Goal: Task Accomplishment & Management: Manage account settings

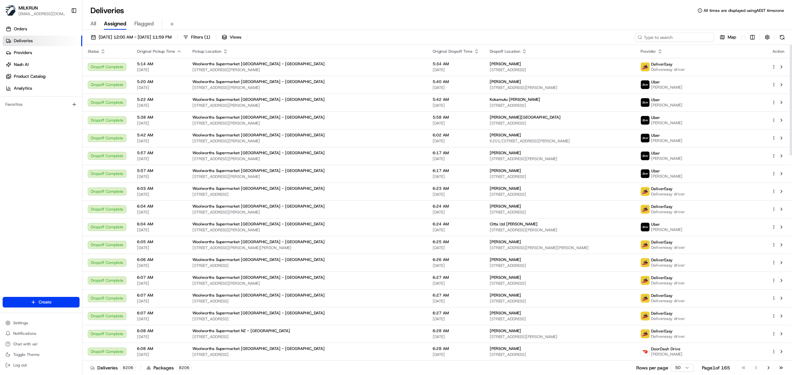
click at [671, 35] on input at bounding box center [674, 37] width 79 height 9
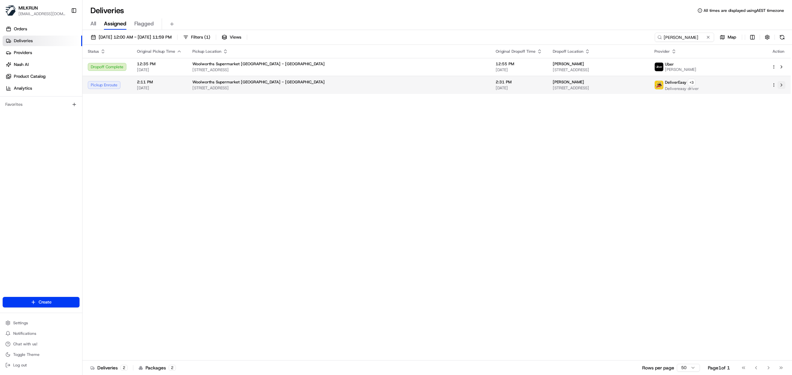
click at [781, 85] on button at bounding box center [781, 85] width 8 height 8
click at [670, 40] on input "alita taylor" at bounding box center [674, 37] width 79 height 9
paste input "f3042b88-2308-4553-9bbc-6bced654c693"
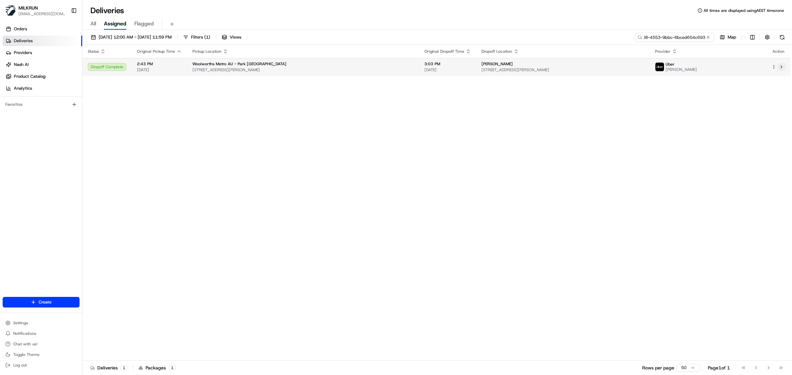
type input "f3042b88-2308-4553-9bbc-6bced654c693"
click at [780, 67] on button at bounding box center [781, 67] width 8 height 8
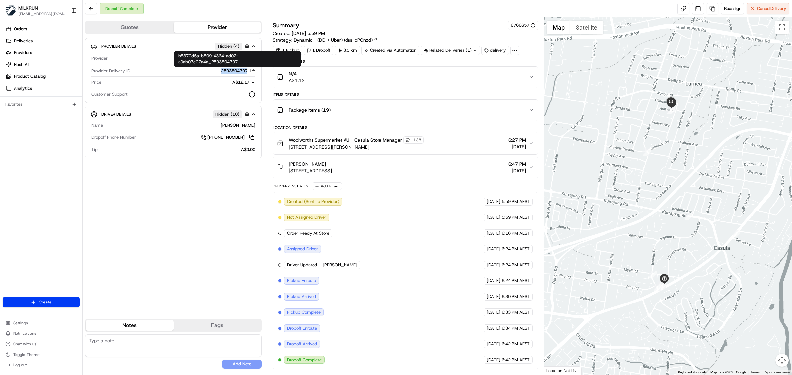
drag, startPoint x: 218, startPoint y: 72, endPoint x: 247, endPoint y: 73, distance: 28.7
click at [247, 73] on div "2593804797 Copy b8370d5a-b809-4364-ad02-a0ab07e07a4a_2593804797" at bounding box center [194, 71] width 122 height 6
copy button "2593804797"
click at [91, 12] on button at bounding box center [91, 9] width 12 height 12
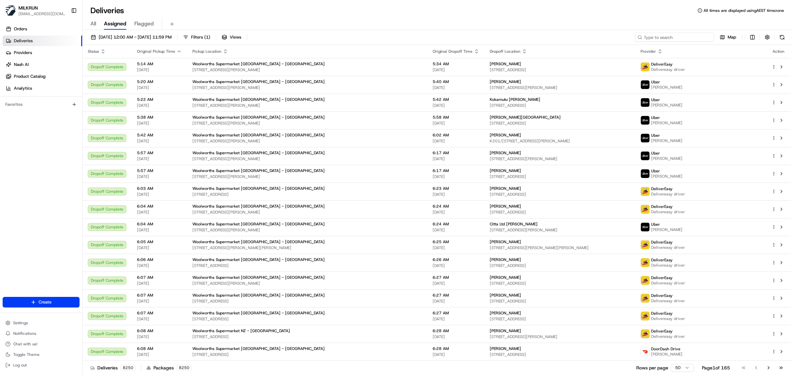
click at [671, 35] on input at bounding box center [674, 37] width 79 height 9
paste input "10209a29-6d7c-4737-9361-1a7bc6142808"
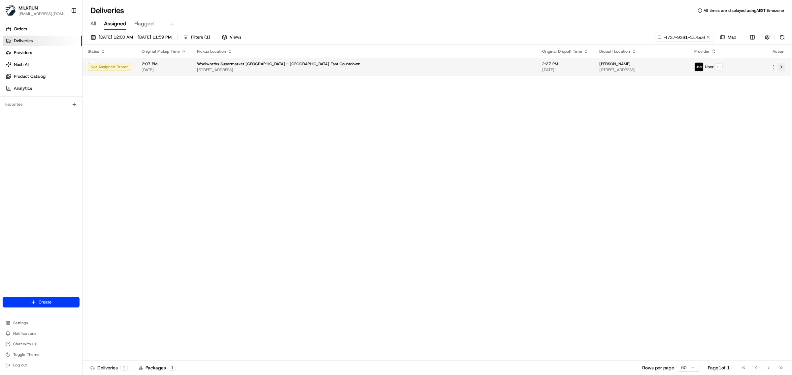
click at [781, 67] on button at bounding box center [781, 67] width 8 height 8
click at [674, 36] on input "10209a29-6d7c-4737-9361-1a7bc6142808" at bounding box center [674, 37] width 79 height 9
paste input "d7ebdc87-f7fb-442d-bfad-87d838277200"
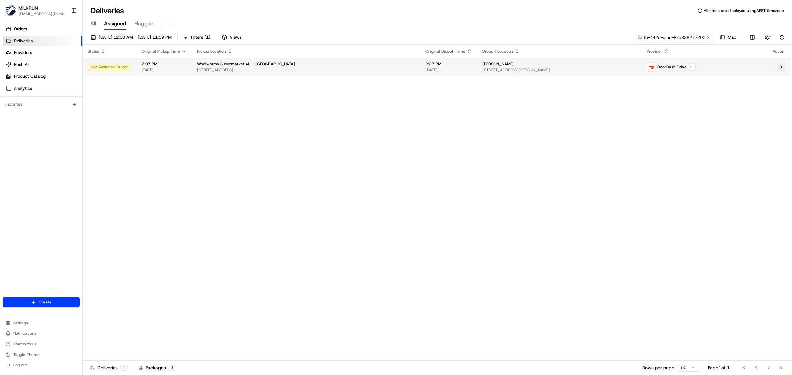
type input "d7ebdc87-f7fb-442d-bfad-87d838277200"
click at [780, 66] on button at bounding box center [781, 67] width 8 height 8
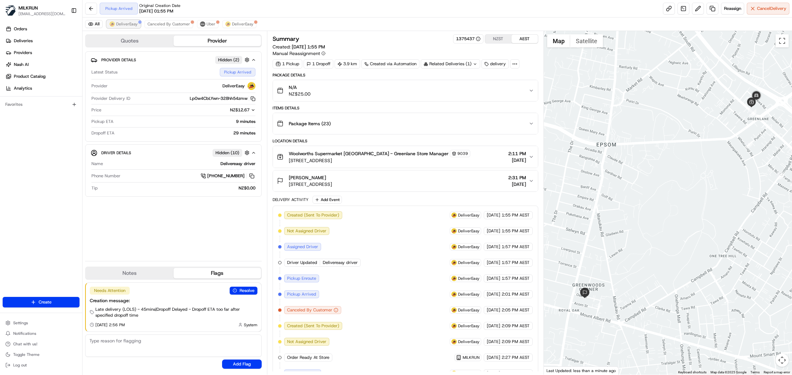
click at [133, 25] on span "DeliverEasy" at bounding box center [126, 23] width 21 height 5
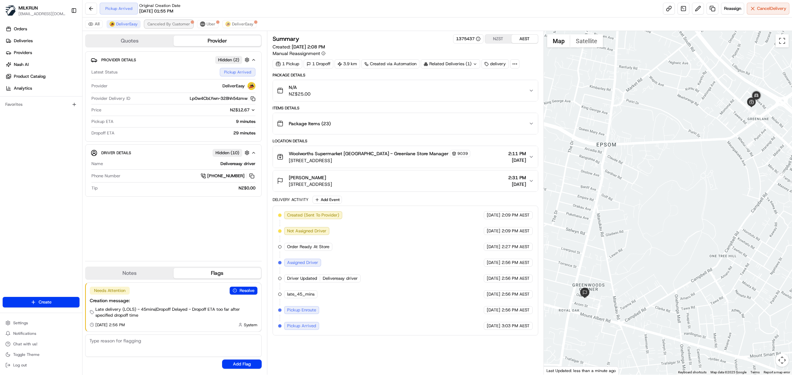
click at [170, 26] on span "Canceled By Customer" at bounding box center [168, 23] width 43 height 5
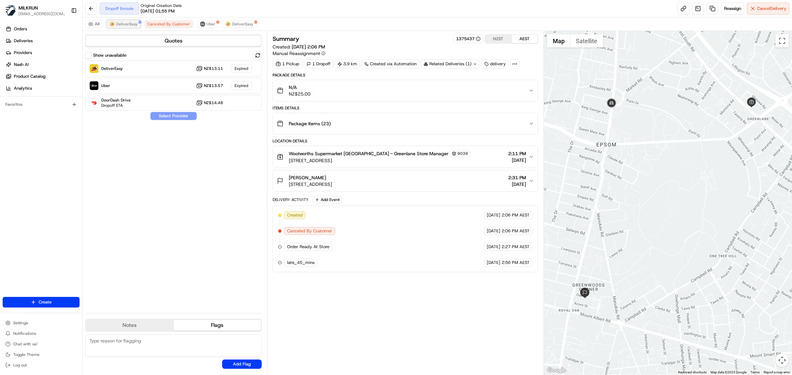
click at [127, 25] on span "DeliverEasy" at bounding box center [126, 23] width 21 height 5
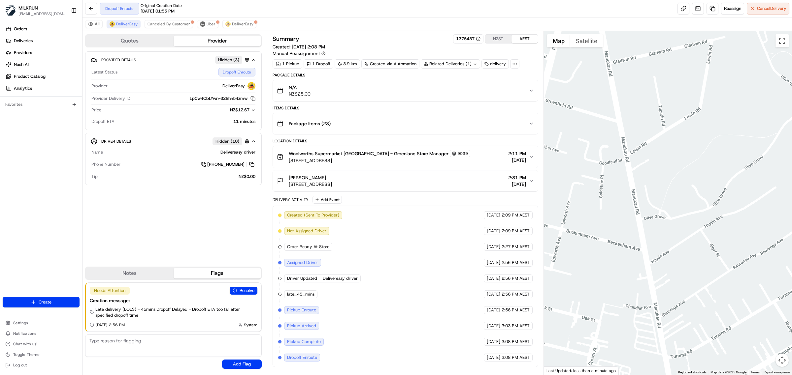
drag, startPoint x: 610, startPoint y: 260, endPoint x: 791, endPoint y: 287, distance: 183.5
click at [791, 287] on div at bounding box center [668, 203] width 248 height 344
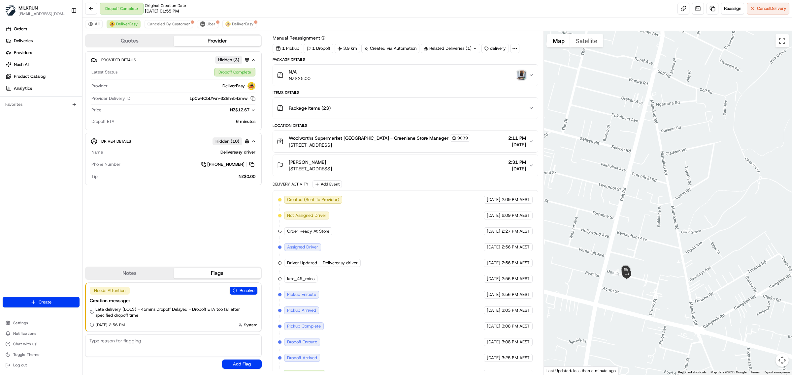
scroll to position [30, 0]
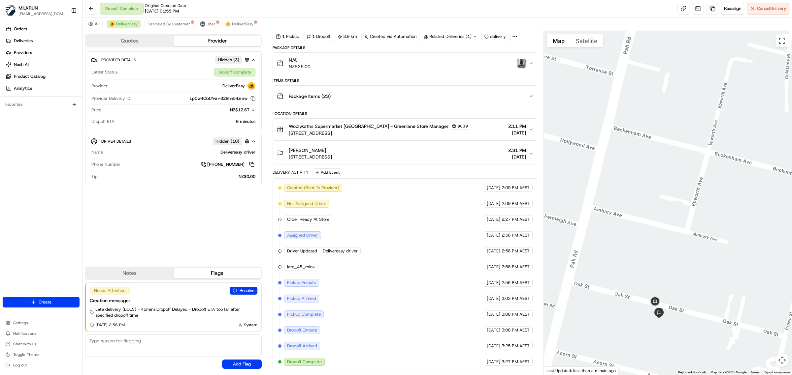
drag, startPoint x: 650, startPoint y: 258, endPoint x: 764, endPoint y: 228, distance: 118.3
click at [762, 230] on div at bounding box center [668, 203] width 248 height 344
click at [520, 59] on img "button" at bounding box center [521, 63] width 9 height 9
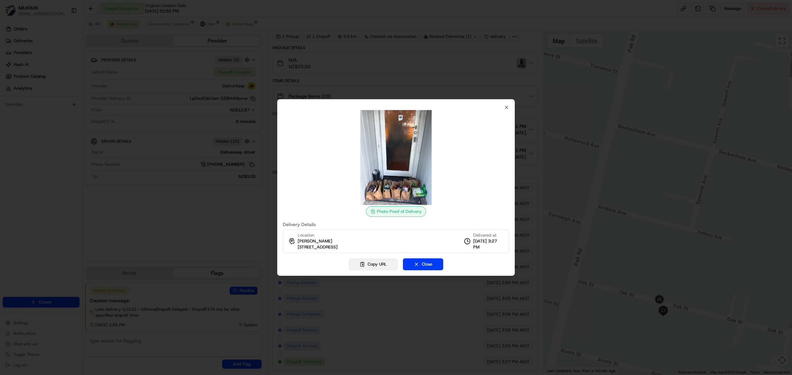
click at [369, 261] on button "Copy URL" at bounding box center [373, 265] width 49 height 12
click at [507, 106] on icon "button" at bounding box center [506, 107] width 5 height 5
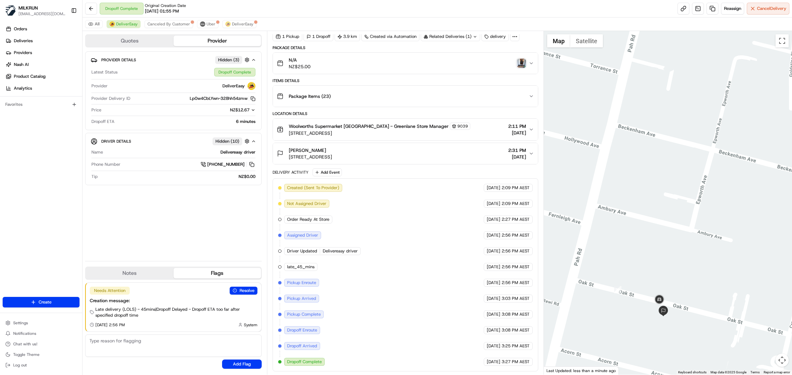
drag, startPoint x: 289, startPoint y: 157, endPoint x: 388, endPoint y: 157, distance: 99.6
click at [388, 157] on div "Alita Taylor 14 Oak Street, Royal Oak, Auckland 1023, NZ 2:31 PM 20/08/2025" at bounding box center [403, 153] width 252 height 13
copy span "14 Oak Street, Royal Oak, Auckland 1023, NZ"
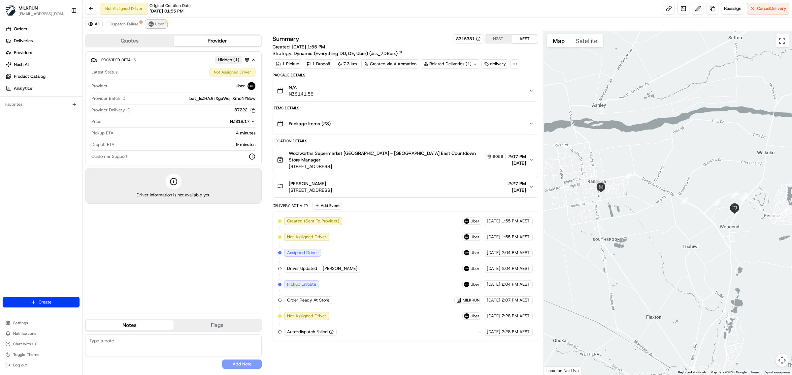
click at [161, 24] on span "Uber" at bounding box center [159, 23] width 9 height 5
click at [117, 26] on span "Dispatch Failure" at bounding box center [124, 23] width 29 height 5
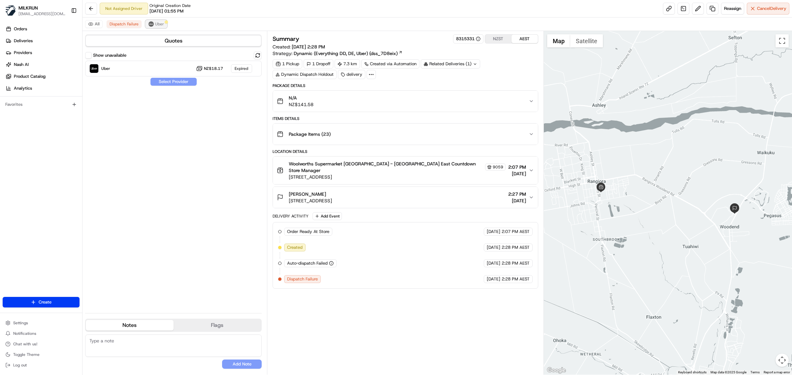
click at [159, 27] on button "Uber" at bounding box center [155, 24] width 21 height 8
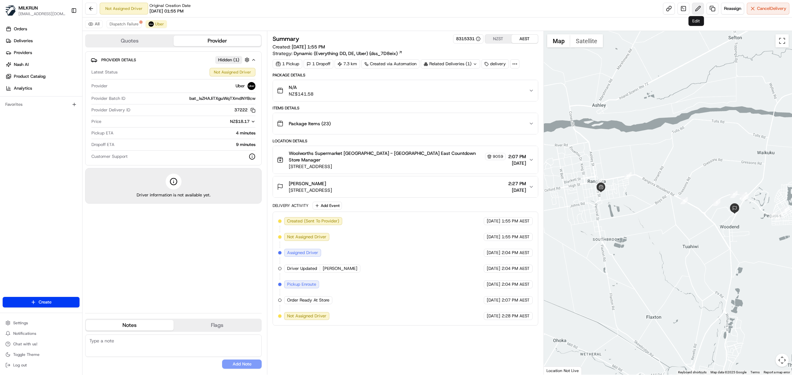
click at [695, 9] on button at bounding box center [698, 9] width 12 height 12
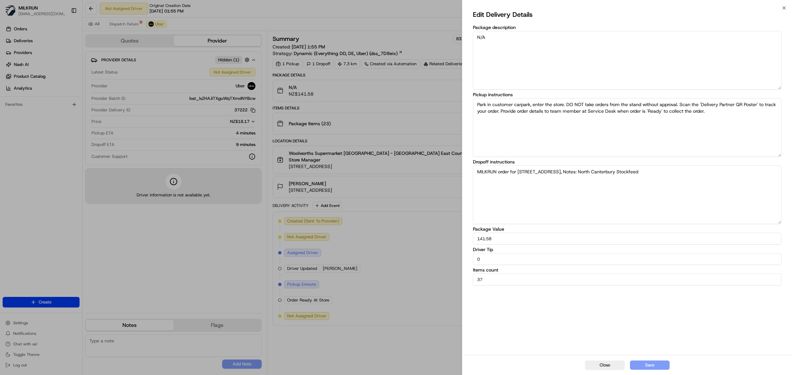
click at [482, 259] on input "0" at bounding box center [627, 259] width 308 height 12
drag, startPoint x: 482, startPoint y: 259, endPoint x: 466, endPoint y: 258, distance: 16.2
click at [466, 258] on div "Edit Delivery Details Package description N/A Pickup instructions Park in custo…" at bounding box center [627, 181] width 330 height 347
type input "5"
click at [658, 365] on button "Save" at bounding box center [650, 365] width 40 height 9
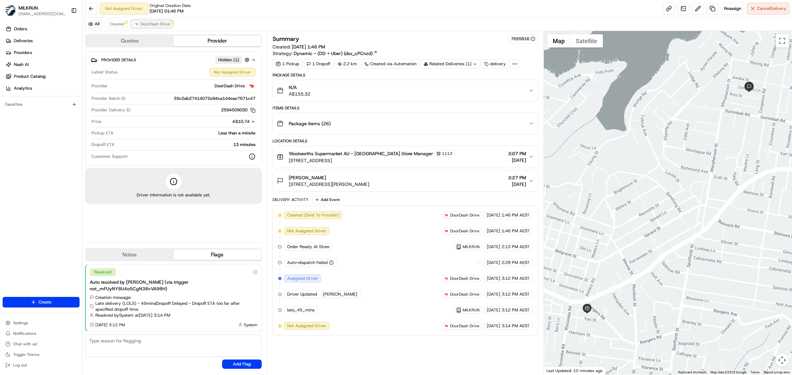
click at [160, 25] on span "DoorDash Drive" at bounding box center [155, 23] width 29 height 5
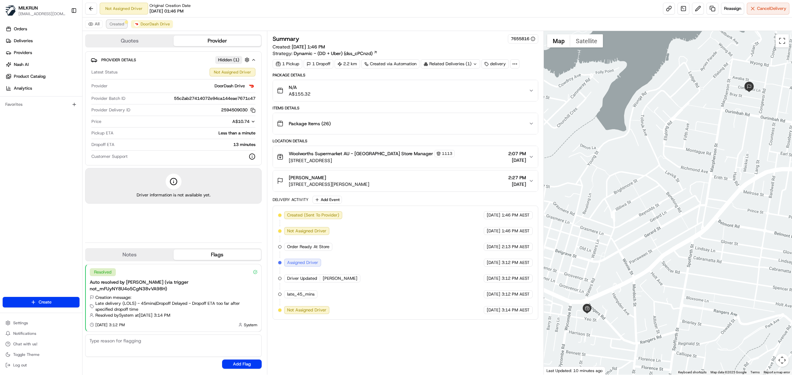
click at [117, 23] on span "Created" at bounding box center [117, 23] width 15 height 5
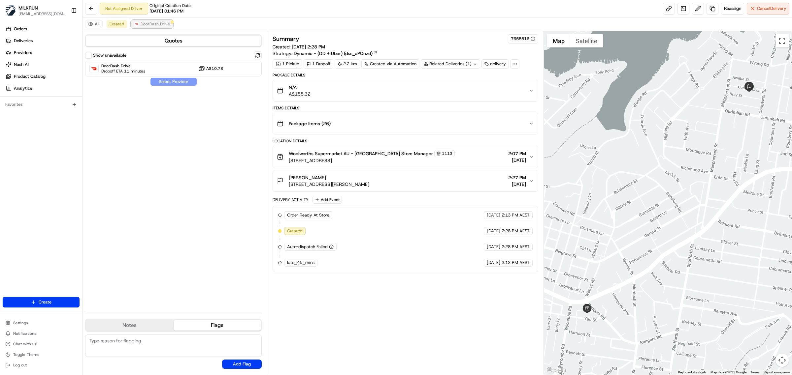
click at [138, 25] on img at bounding box center [136, 23] width 5 height 5
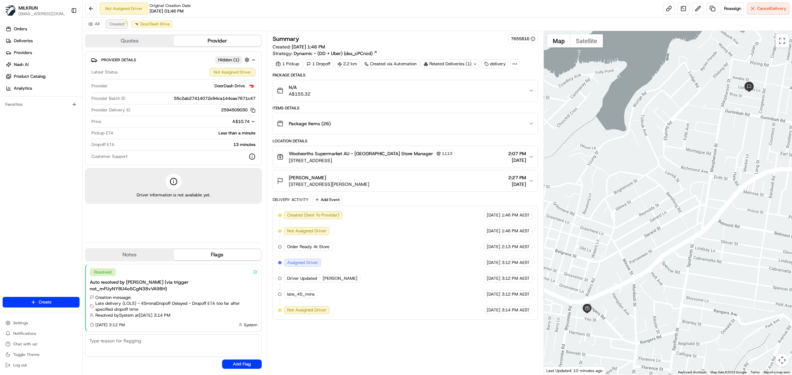
click at [119, 24] on span "Created" at bounding box center [117, 23] width 15 height 5
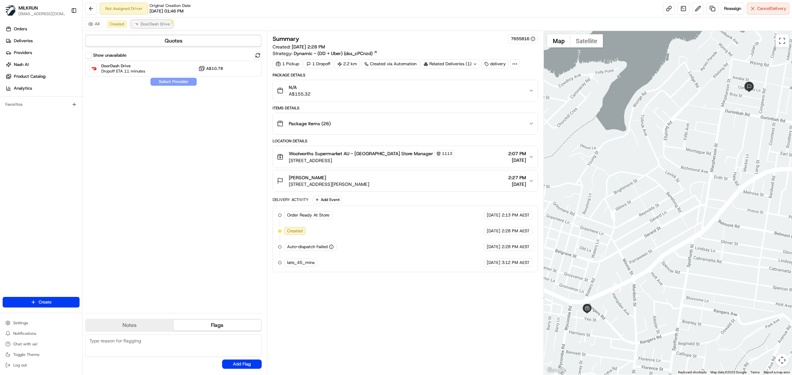
click at [149, 22] on span "DoorDash Drive" at bounding box center [155, 23] width 29 height 5
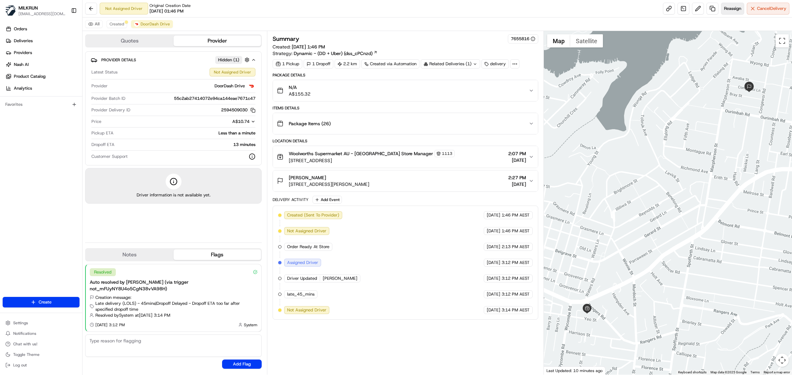
click at [731, 11] on span "Reassign" at bounding box center [732, 9] width 17 height 6
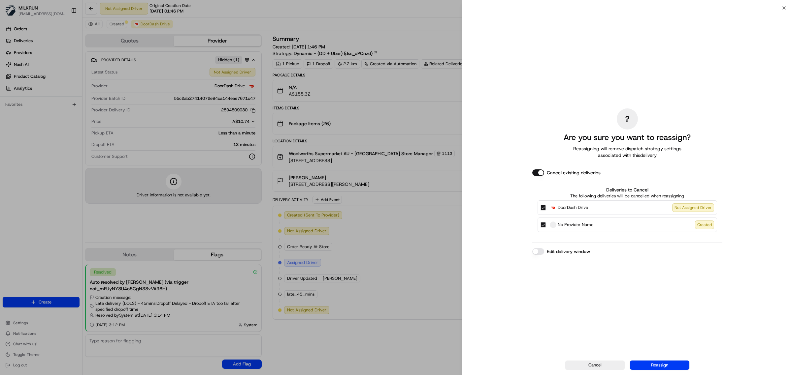
click at [535, 172] on button "Cancel existing deliveries" at bounding box center [538, 173] width 12 height 7
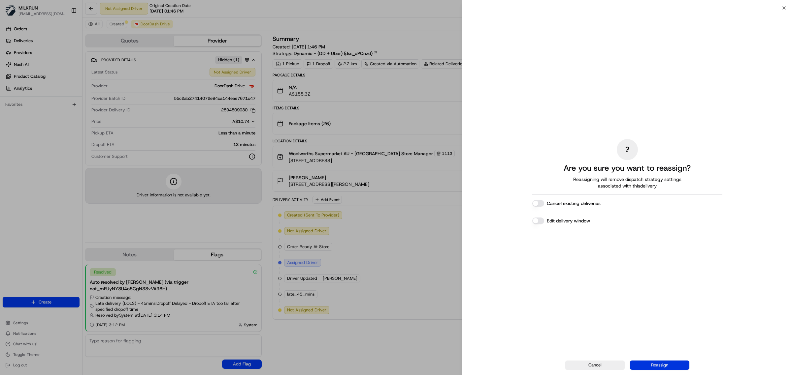
click at [660, 365] on button "Reassign" at bounding box center [659, 365] width 59 height 9
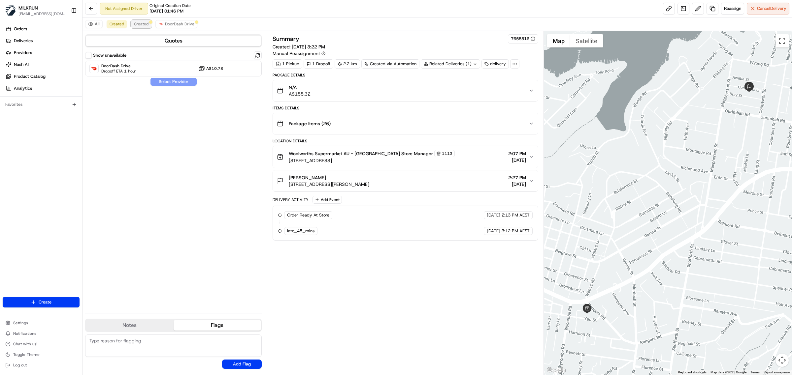
click at [136, 21] on button "Created" at bounding box center [141, 24] width 20 height 8
click at [176, 24] on span "DoorDash Drive" at bounding box center [179, 23] width 29 height 5
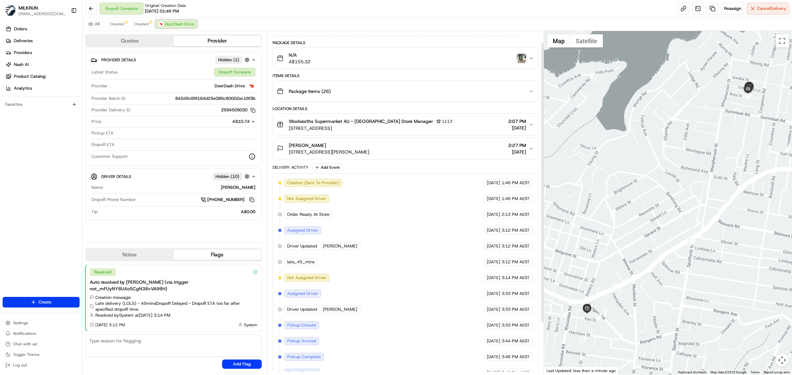
scroll to position [78, 0]
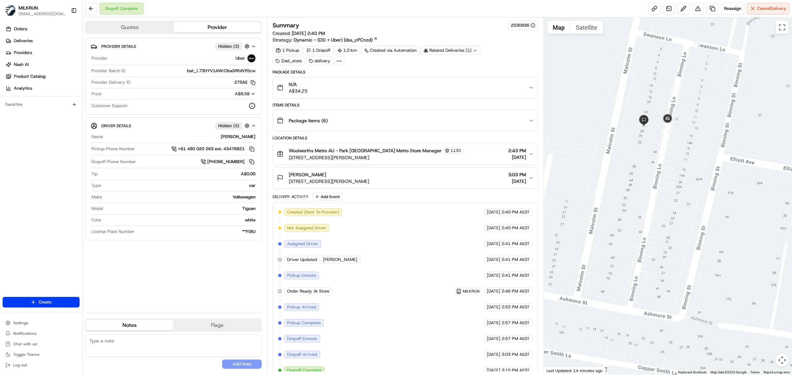
drag, startPoint x: 601, startPoint y: 129, endPoint x: 645, endPoint y: 203, distance: 86.1
click at [645, 203] on div at bounding box center [668, 196] width 248 height 358
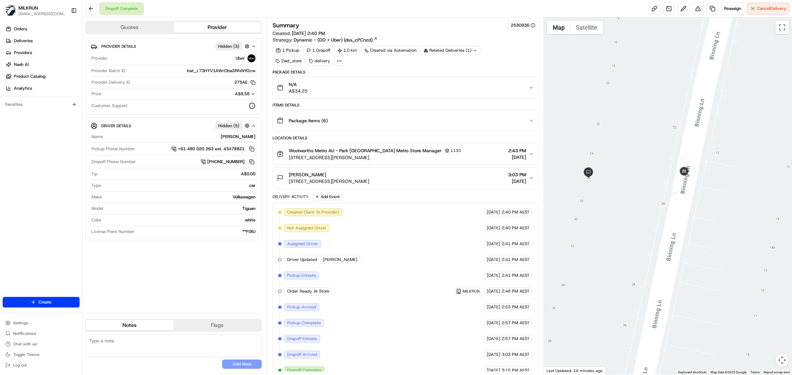
drag, startPoint x: 675, startPoint y: 124, endPoint x: 669, endPoint y: 291, distance: 166.7
click at [669, 291] on div at bounding box center [668, 196] width 248 height 358
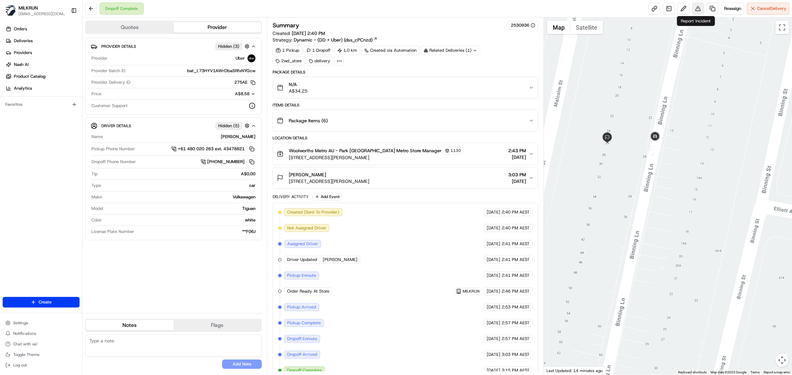
click at [698, 11] on button at bounding box center [698, 9] width 12 height 12
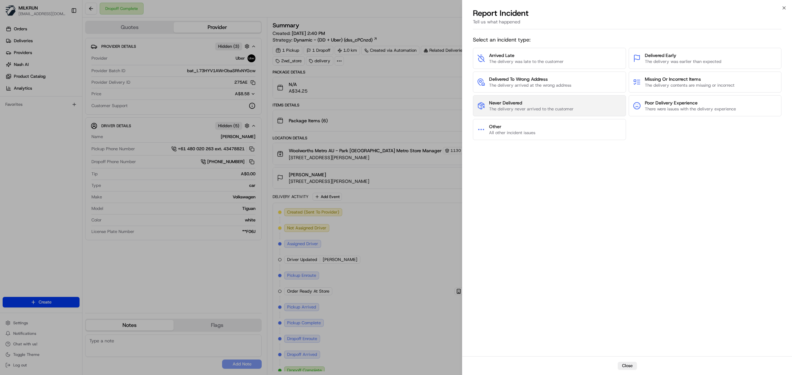
click at [555, 108] on span "The delivery never arrived to the customer" at bounding box center [531, 109] width 84 height 6
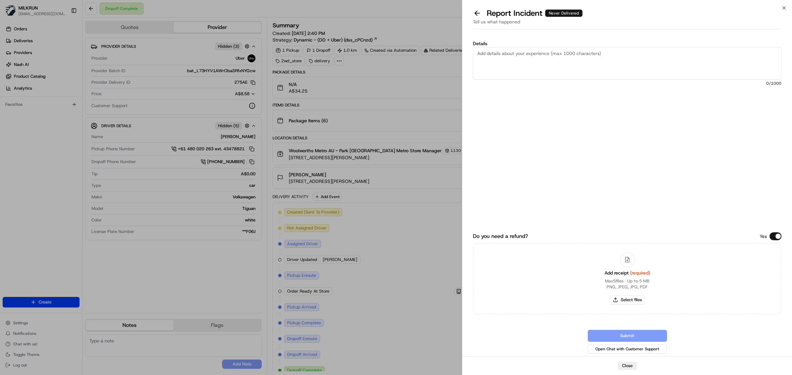
click at [546, 76] on textarea "Details" at bounding box center [627, 63] width 308 height 32
drag, startPoint x: 487, startPoint y: 65, endPoint x: 469, endPoint y: 66, distance: 17.8
click at [469, 66] on div "Details Order not received, This is a meet at door, nothing was handed to her a…" at bounding box center [627, 194] width 330 height 325
type textarea "Order not received, This is a meet at door, nothing was handed to her and no on…"
click at [631, 298] on button "Select files" at bounding box center [627, 300] width 35 height 9
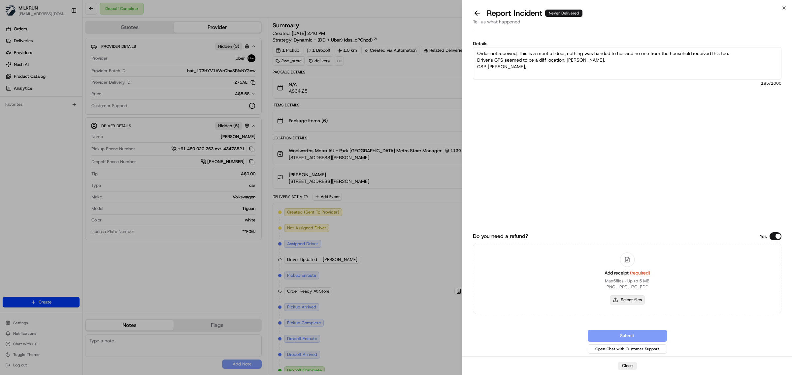
type input "C:\fakepath\Milkrun_20-08-25_Georgier E.pdf"
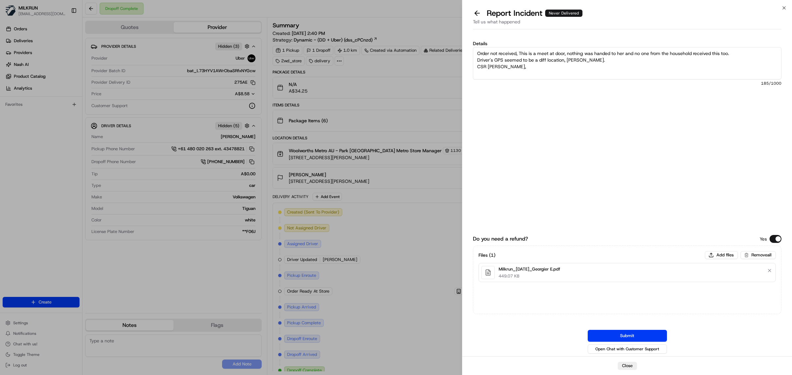
click at [548, 74] on textarea "Order not received, This is a meet at door, nothing was handed to her and no on…" at bounding box center [627, 63] width 308 height 32
drag, startPoint x: 501, startPoint y: 66, endPoint x: 562, endPoint y: 34, distance: 69.5
click at [501, 65] on textarea "Order not received, This is a meet at door, nothing was handed to her and no on…" at bounding box center [627, 63] width 308 height 32
click at [559, 66] on textarea "Order not received, This is a meet at door, nothing was handed to her and no on…" at bounding box center [627, 63] width 308 height 32
click at [566, 66] on textarea "Order not received, This is a meet at door, nothing was handed to her and no on…" at bounding box center [627, 63] width 308 height 32
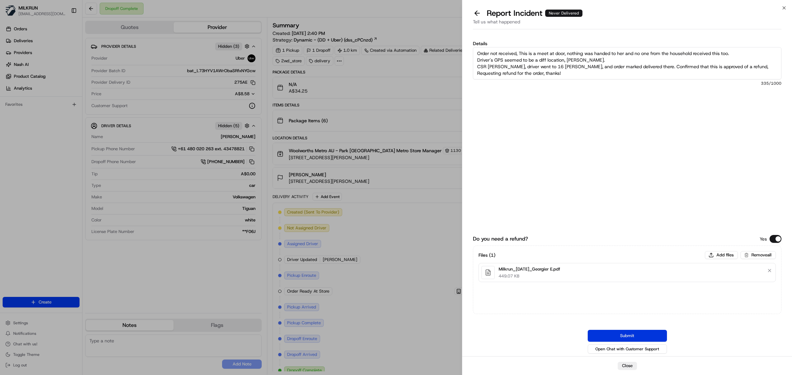
type textarea "Order not received, This is a meet at door, nothing was handed to her and no on…"
click at [634, 330] on div "Do you need a refund? Yes Files ( 1 ) Add files Remove all Milkrun_20-08-25_Geo…" at bounding box center [627, 265] width 308 height 182
click at [644, 332] on button "Submit" at bounding box center [627, 336] width 79 height 12
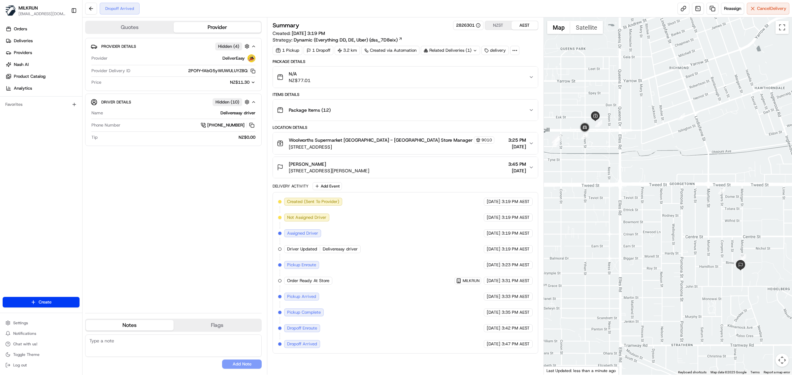
drag, startPoint x: 289, startPoint y: 174, endPoint x: 418, endPoint y: 176, distance: 129.7
click at [418, 176] on button "Fiona Underwood 161 Metzger Street, Heidelberg, Southland Region 9812, NZ 3:45 …" at bounding box center [405, 167] width 265 height 21
click at [520, 76] on img "button" at bounding box center [521, 77] width 9 height 9
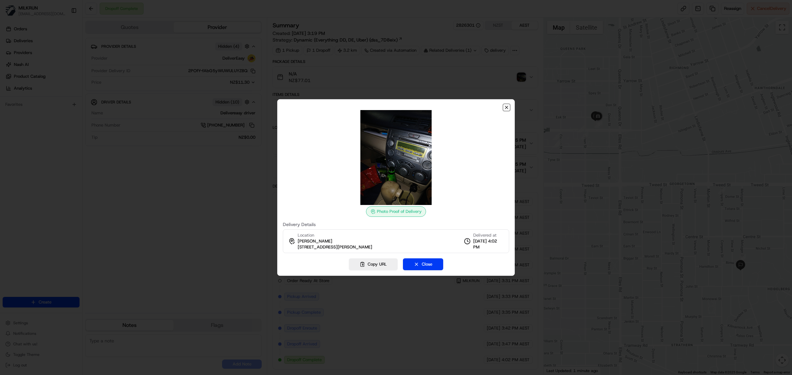
click at [504, 107] on icon "button" at bounding box center [506, 107] width 5 height 5
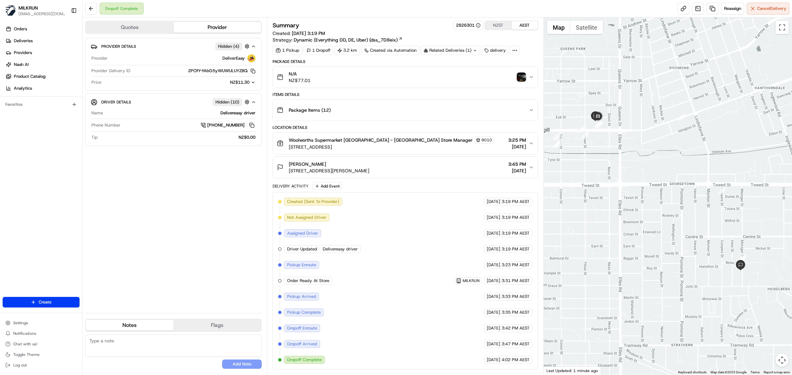
drag, startPoint x: 458, startPoint y: 144, endPoint x: 467, endPoint y: 152, distance: 12.0
click at [458, 144] on div "Woolworths Supermarket NZ - Invercargill Store Manager 9010 172 Tay St, Inverca…" at bounding box center [403, 144] width 252 height 14
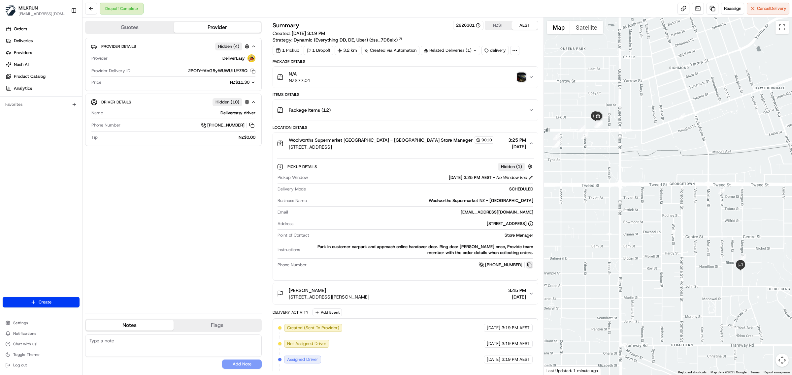
click at [529, 266] on button at bounding box center [529, 265] width 7 height 7
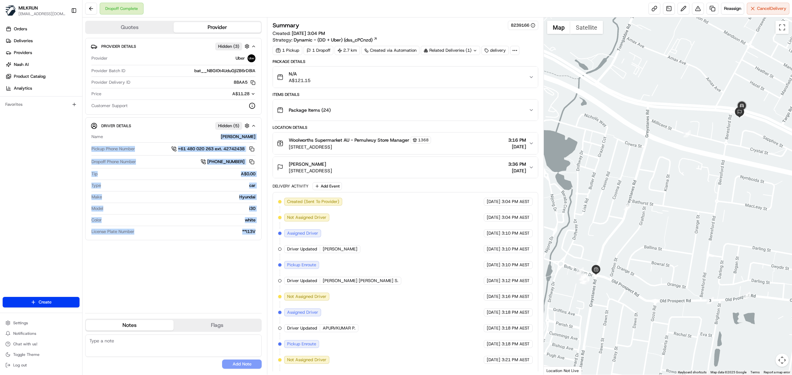
drag, startPoint x: 241, startPoint y: 138, endPoint x: 263, endPoint y: 140, distance: 22.5
click at [263, 140] on div "Quotes Provider Provider Details Hidden ( 3 ) Provider Uber Provider Batch ID b…" at bounding box center [174, 196] width 184 height 358
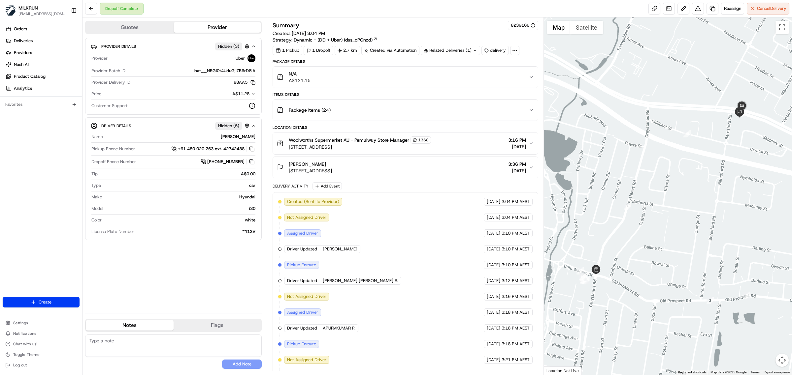
drag, startPoint x: 185, startPoint y: 305, endPoint x: 256, endPoint y: 157, distance: 164.1
click at [185, 305] on div "Provider Details Hidden ( 3 ) Provider Uber Provider Batch ID bat__NBGI0t4UduGj…" at bounding box center [173, 173] width 176 height 270
drag, startPoint x: 236, startPoint y: 138, endPoint x: 254, endPoint y: 136, distance: 18.3
click at [254, 136] on div "[PERSON_NAME]" at bounding box center [181, 137] width 150 height 6
copy div "Ajay K"
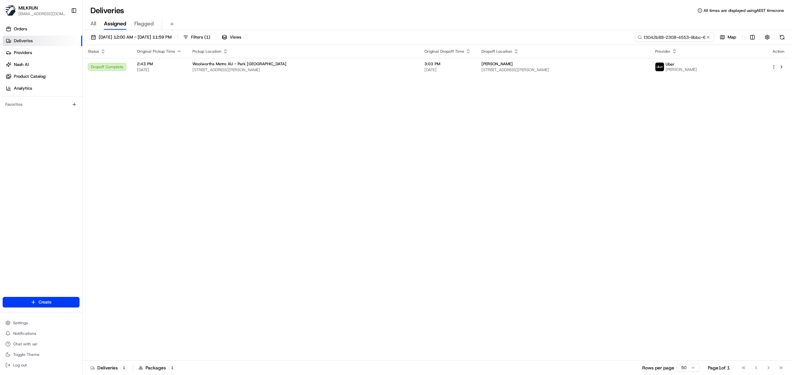
click at [672, 33] on input "f3042b88-2308-4553-9bbc-6bced654c693" at bounding box center [674, 37] width 79 height 9
paste input "Ajay K"
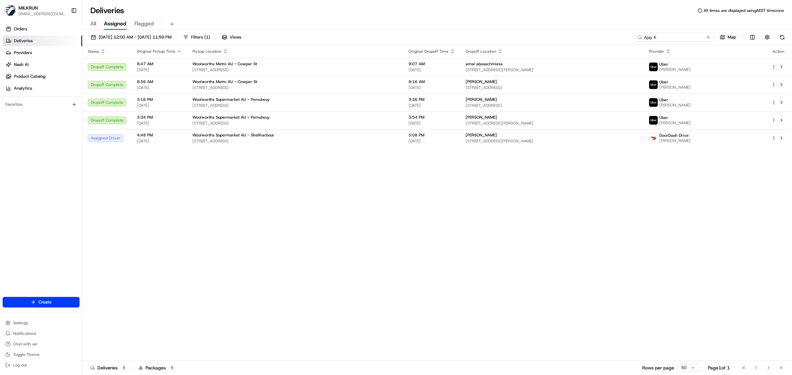
click at [659, 36] on input "Ajay K" at bounding box center [674, 37] width 79 height 9
paste input "a74b8e88-dd6a-48d7-be41-994c5a1ba06d"
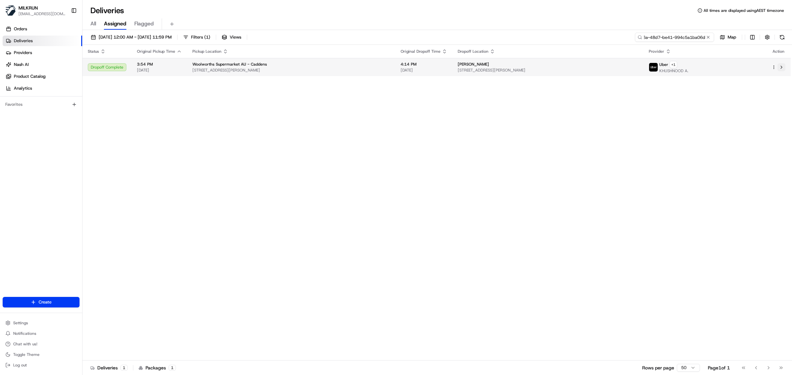
type input "a74b8e88-dd6a-48d7-be41-994c5a1ba06d"
click at [782, 67] on button at bounding box center [781, 67] width 8 height 8
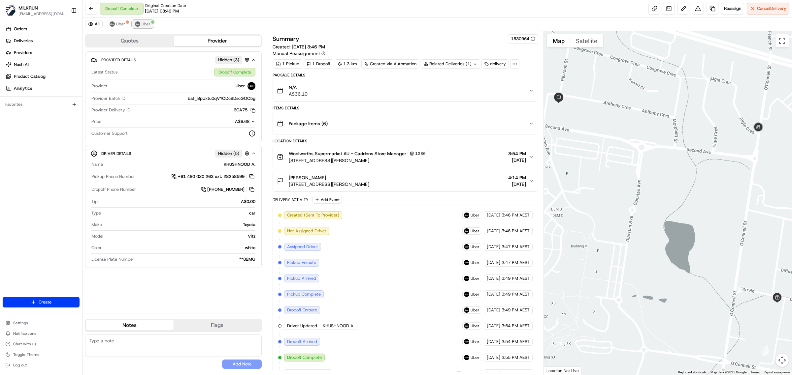
click at [151, 22] on div at bounding box center [152, 21] width 3 height 3
click at [118, 23] on span "Uber" at bounding box center [120, 23] width 9 height 5
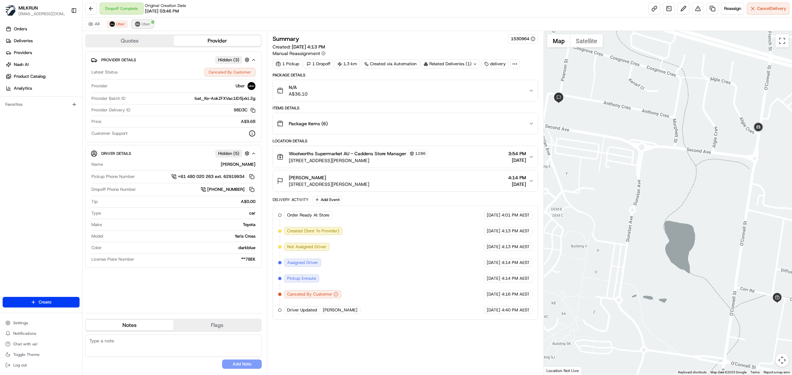
click at [146, 24] on span "Uber" at bounding box center [146, 23] width 9 height 5
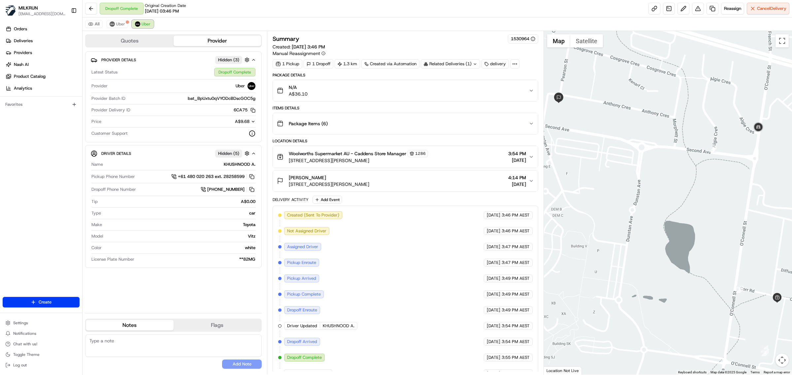
scroll to position [14, 0]
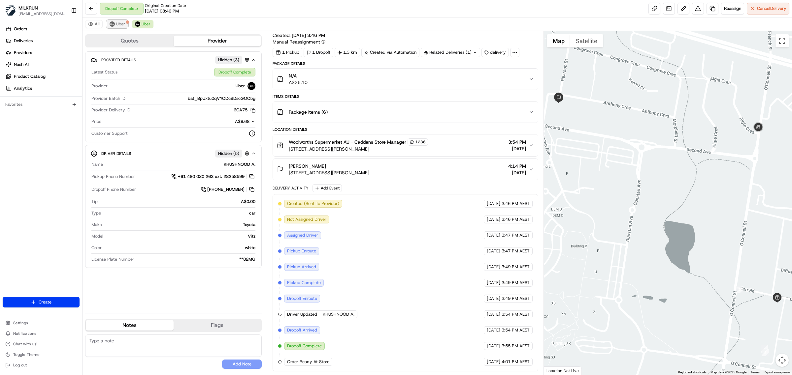
click at [120, 25] on span "Uber" at bounding box center [120, 23] width 9 height 5
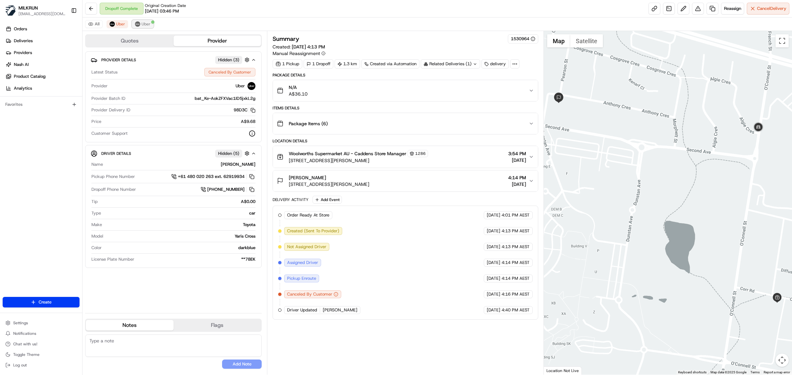
click at [143, 24] on span "Uber" at bounding box center [146, 23] width 9 height 5
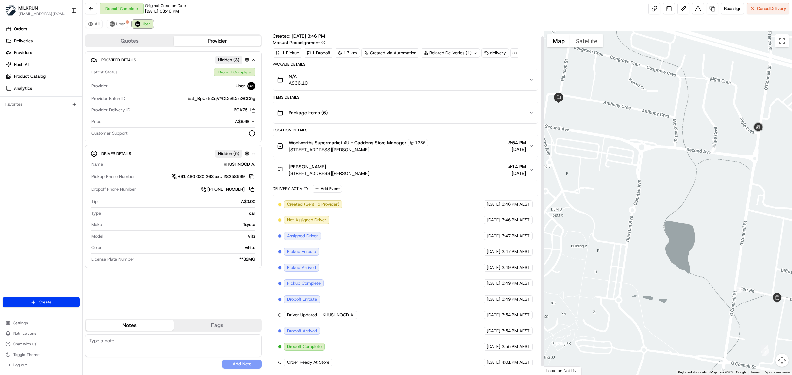
scroll to position [14, 0]
click at [115, 24] on button "Uber" at bounding box center [117, 24] width 21 height 8
